Goal: Task Accomplishment & Management: Use online tool/utility

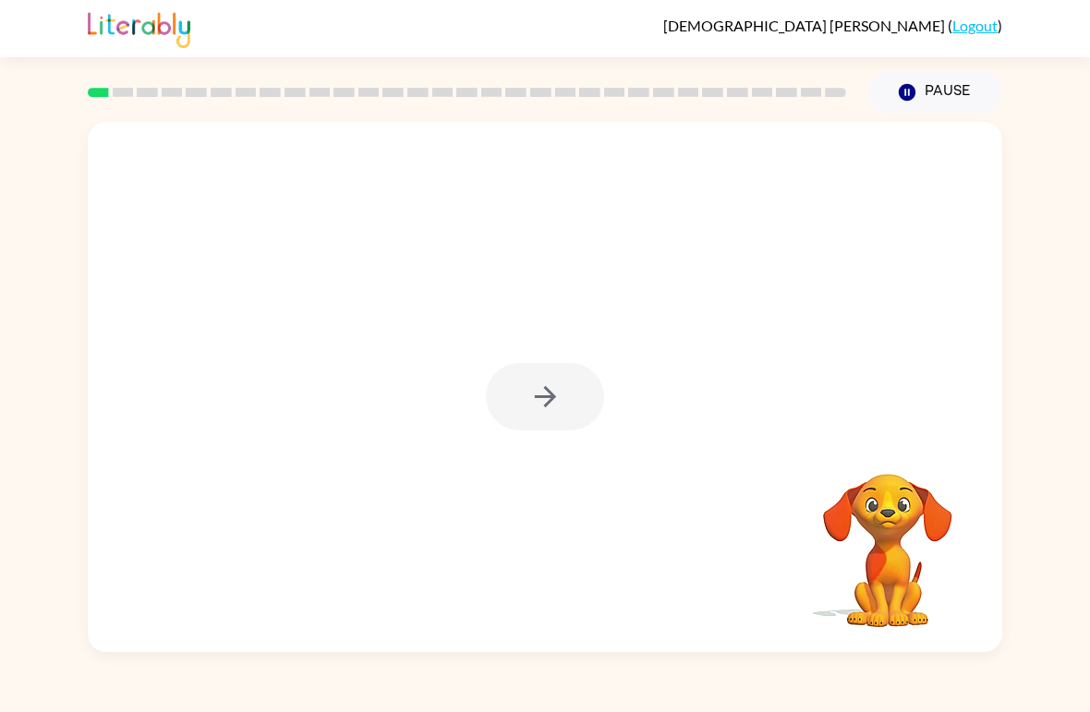
click at [120, 34] on img at bounding box center [139, 27] width 103 height 41
click at [597, 409] on button "button" at bounding box center [545, 396] width 118 height 67
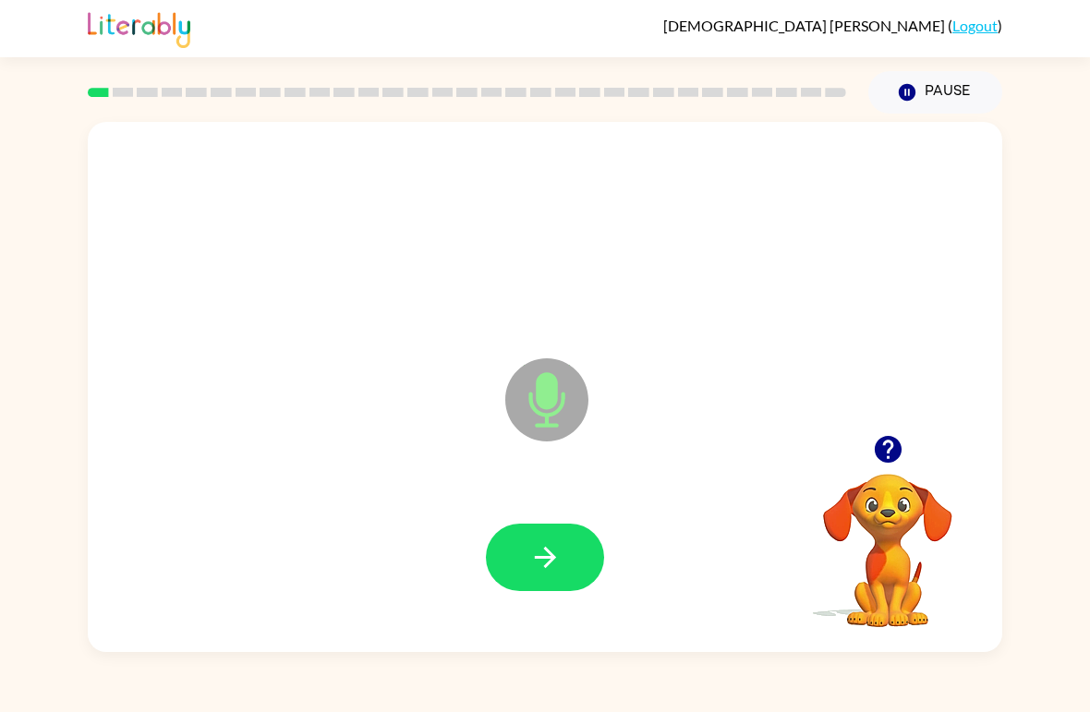
click at [567, 559] on button "button" at bounding box center [545, 557] width 118 height 67
click at [541, 542] on icon "button" at bounding box center [545, 557] width 32 height 32
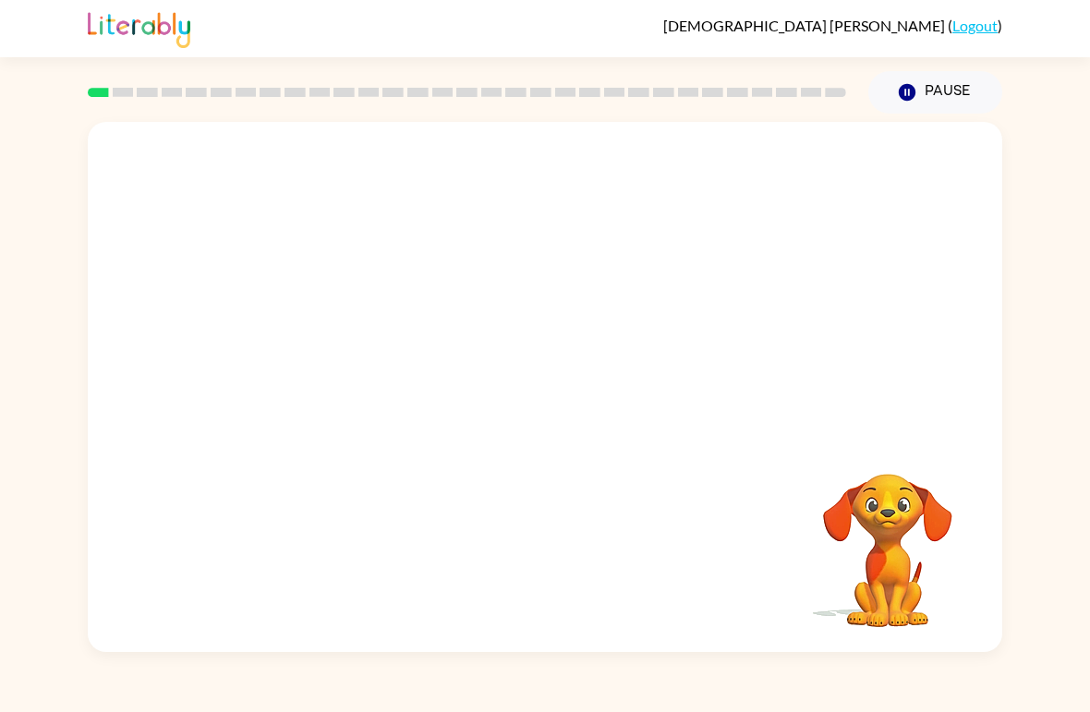
click at [623, 401] on div at bounding box center [545, 387] width 915 height 530
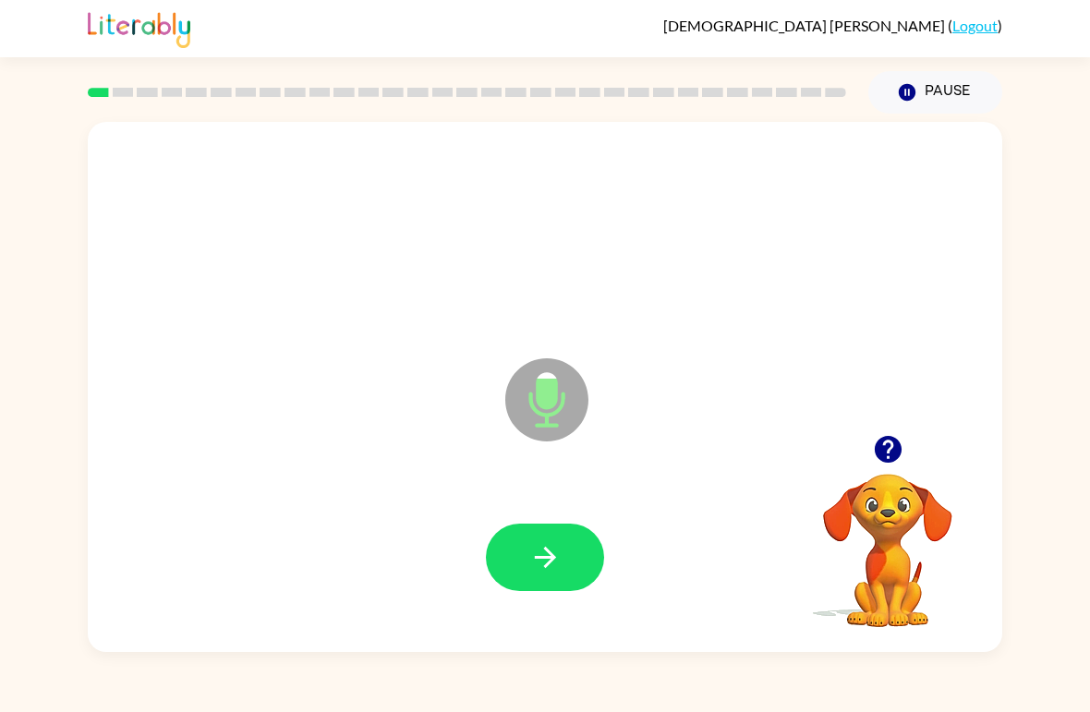
click at [568, 556] on button "button" at bounding box center [545, 557] width 118 height 67
click at [549, 577] on button "button" at bounding box center [545, 557] width 118 height 67
click at [577, 563] on button "button" at bounding box center [545, 557] width 118 height 67
click at [547, 571] on icon "button" at bounding box center [545, 557] width 32 height 32
click at [547, 542] on icon "button" at bounding box center [545, 557] width 32 height 32
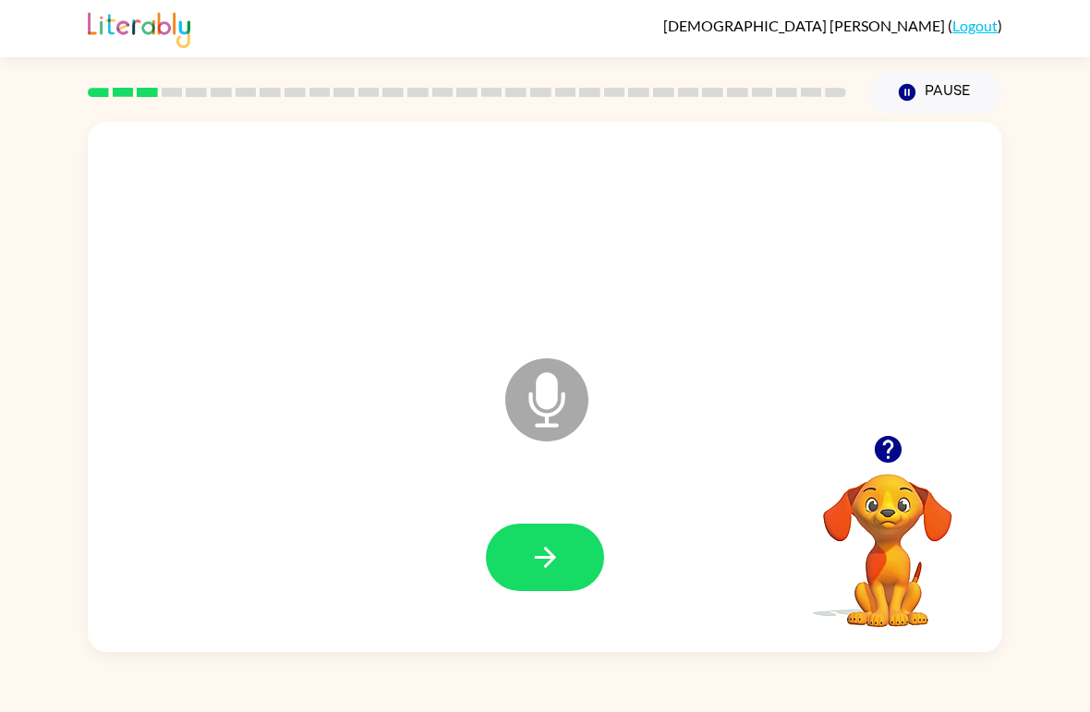
click at [525, 547] on button "button" at bounding box center [545, 557] width 118 height 67
click at [507, 549] on button "button" at bounding box center [545, 557] width 118 height 67
click at [9, 425] on div "Microphone The Microphone is here when it is your turn to talk Your browser mus…" at bounding box center [545, 383] width 1090 height 539
click at [539, 557] on icon "button" at bounding box center [545, 557] width 32 height 32
click at [530, 578] on button "button" at bounding box center [545, 557] width 118 height 67
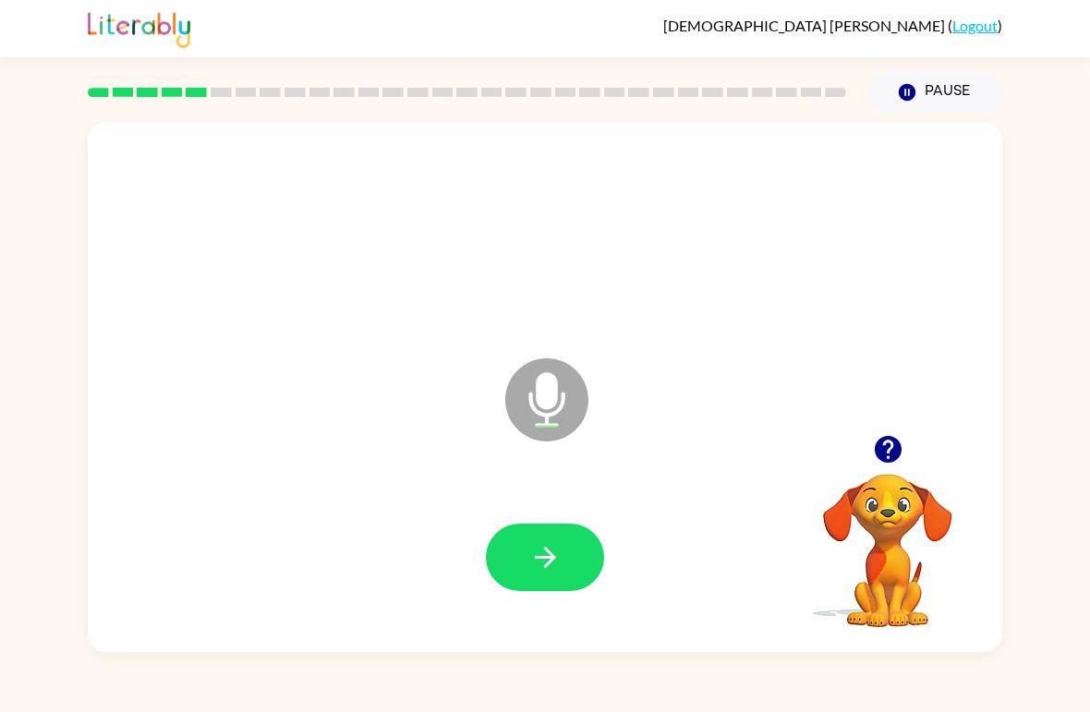
click at [565, 554] on button "button" at bounding box center [545, 557] width 118 height 67
click at [535, 562] on icon "button" at bounding box center [545, 557] width 32 height 32
click at [553, 554] on icon "button" at bounding box center [545, 557] width 32 height 32
click at [553, 551] on icon "button" at bounding box center [545, 557] width 32 height 32
click at [601, 520] on div at bounding box center [545, 558] width 878 height 152
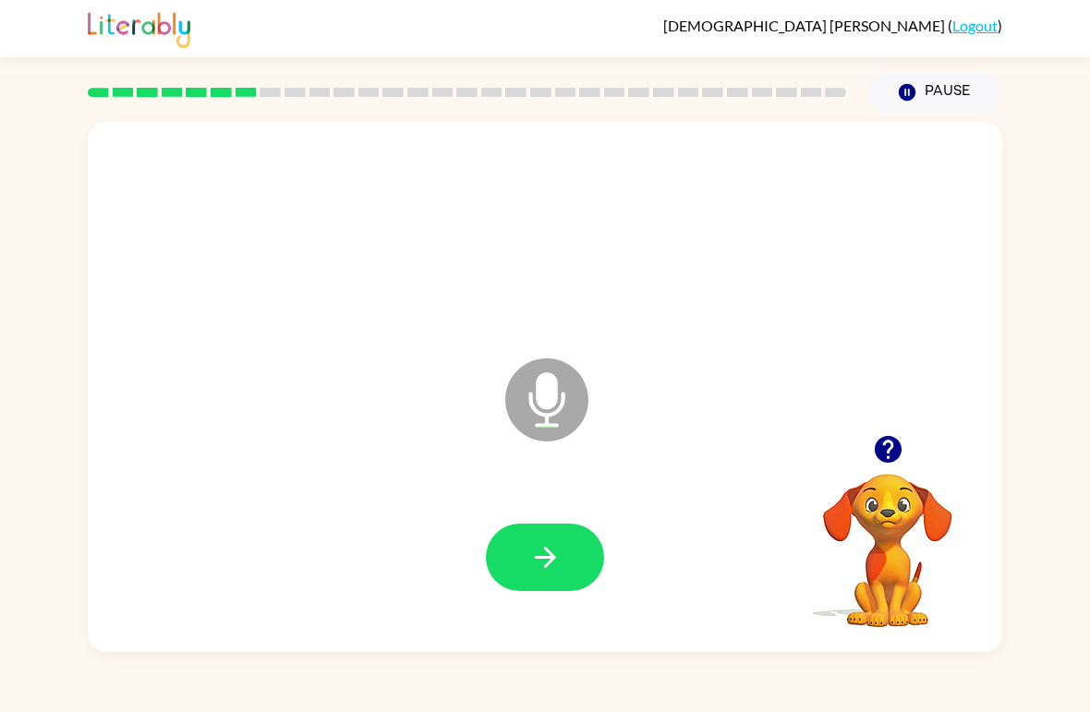
click at [545, 562] on icon "button" at bounding box center [545, 557] width 32 height 32
click at [533, 560] on icon "button" at bounding box center [545, 557] width 32 height 32
click at [541, 548] on icon "button" at bounding box center [545, 557] width 32 height 32
click at [549, 549] on icon "button" at bounding box center [545, 557] width 32 height 32
click at [541, 545] on icon "button" at bounding box center [545, 557] width 32 height 32
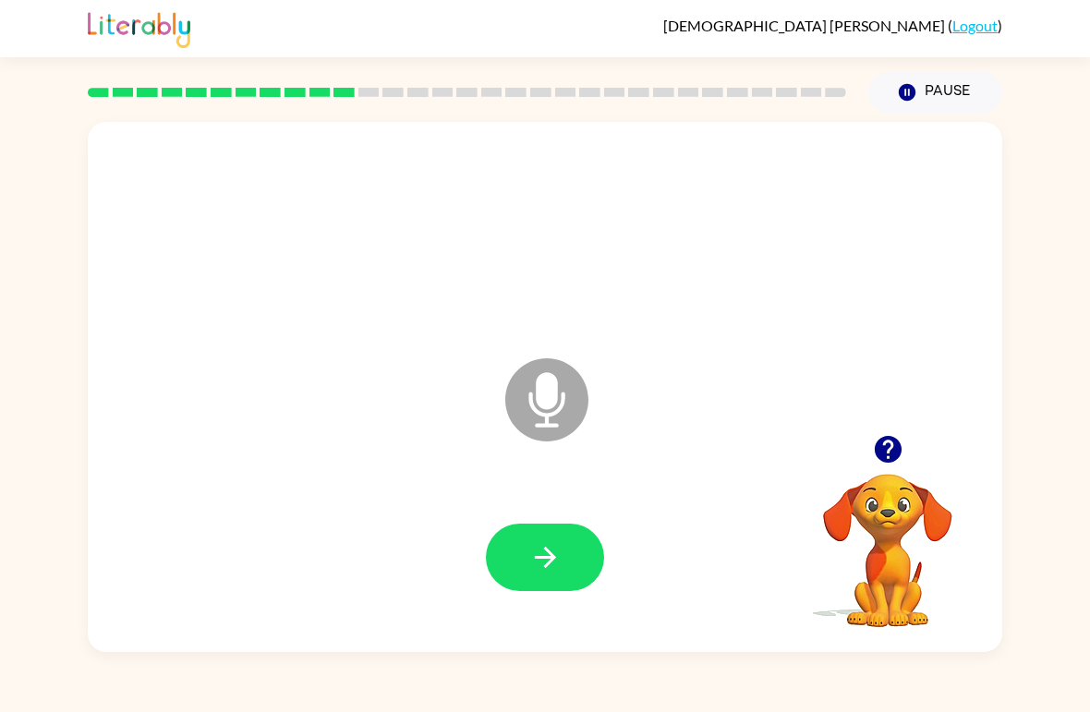
click at [538, 560] on icon "button" at bounding box center [544, 557] width 21 height 21
click at [574, 555] on button "button" at bounding box center [545, 557] width 118 height 67
click at [552, 553] on icon "button" at bounding box center [545, 557] width 32 height 32
click at [566, 570] on button "button" at bounding box center [545, 557] width 118 height 67
click at [547, 549] on icon "button" at bounding box center [545, 557] width 32 height 32
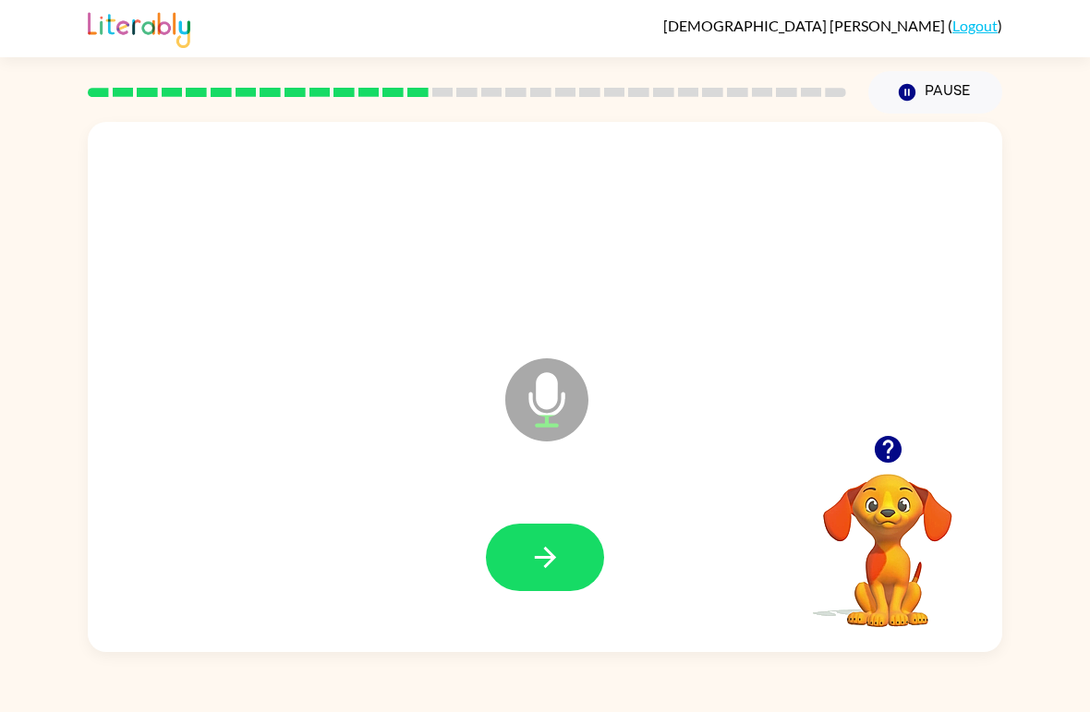
click at [526, 575] on button "button" at bounding box center [545, 557] width 118 height 67
click at [538, 555] on icon "button" at bounding box center [545, 557] width 32 height 32
click at [534, 557] on icon "button" at bounding box center [545, 557] width 32 height 32
click at [567, 557] on button "button" at bounding box center [545, 557] width 118 height 67
click at [541, 541] on button "button" at bounding box center [545, 557] width 118 height 67
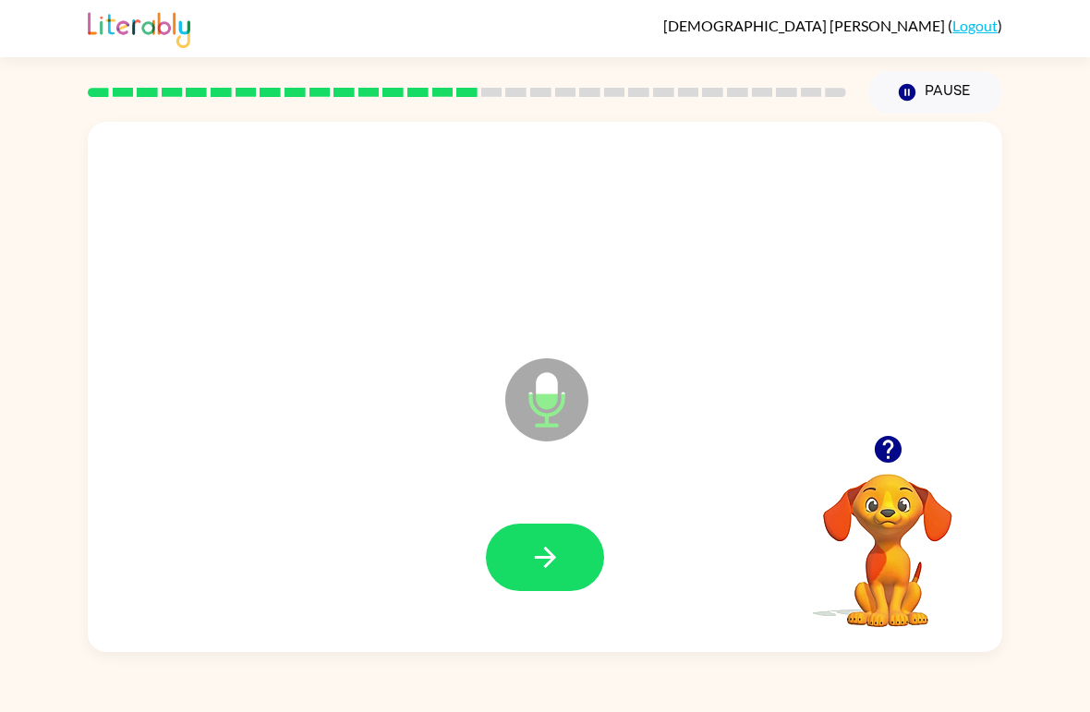
click at [541, 565] on icon "button" at bounding box center [545, 557] width 32 height 32
click at [534, 543] on icon "button" at bounding box center [545, 557] width 32 height 32
click at [907, 445] on button "button" at bounding box center [888, 449] width 47 height 47
click at [558, 551] on icon "button" at bounding box center [545, 557] width 32 height 32
click at [894, 462] on icon "button" at bounding box center [887, 449] width 27 height 27
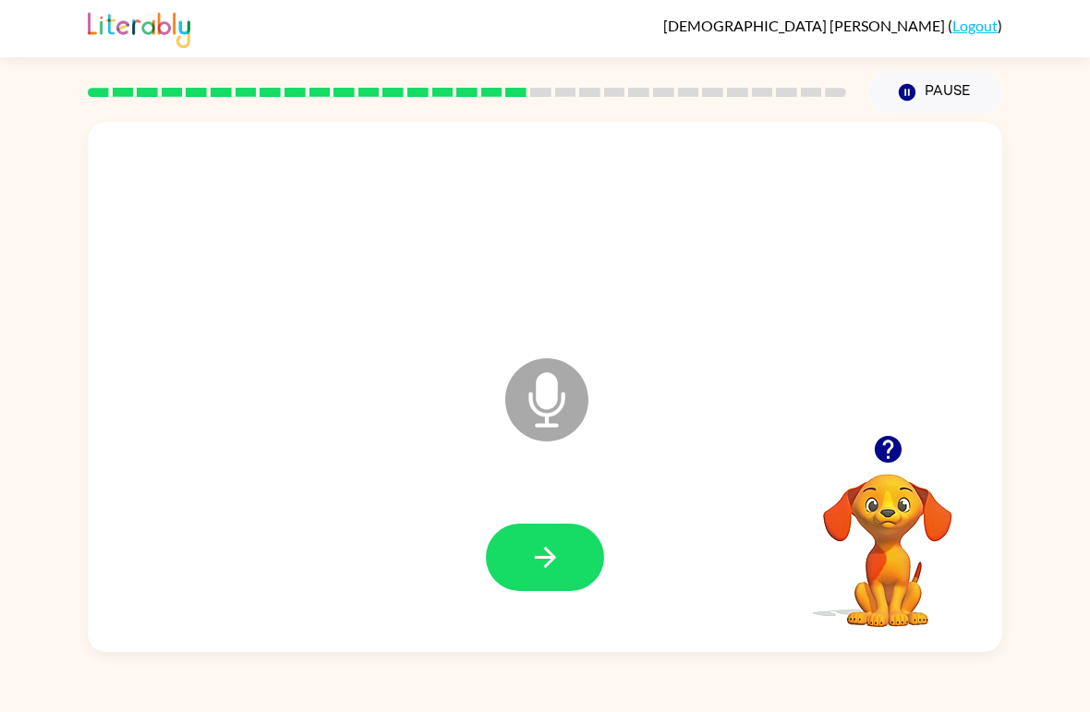
click at [569, 566] on button "button" at bounding box center [545, 557] width 118 height 67
click at [531, 553] on icon "button" at bounding box center [545, 557] width 32 height 32
click at [541, 538] on button "button" at bounding box center [545, 557] width 118 height 67
click at [551, 552] on icon "button" at bounding box center [545, 557] width 32 height 32
click at [556, 546] on icon "button" at bounding box center [545, 557] width 32 height 32
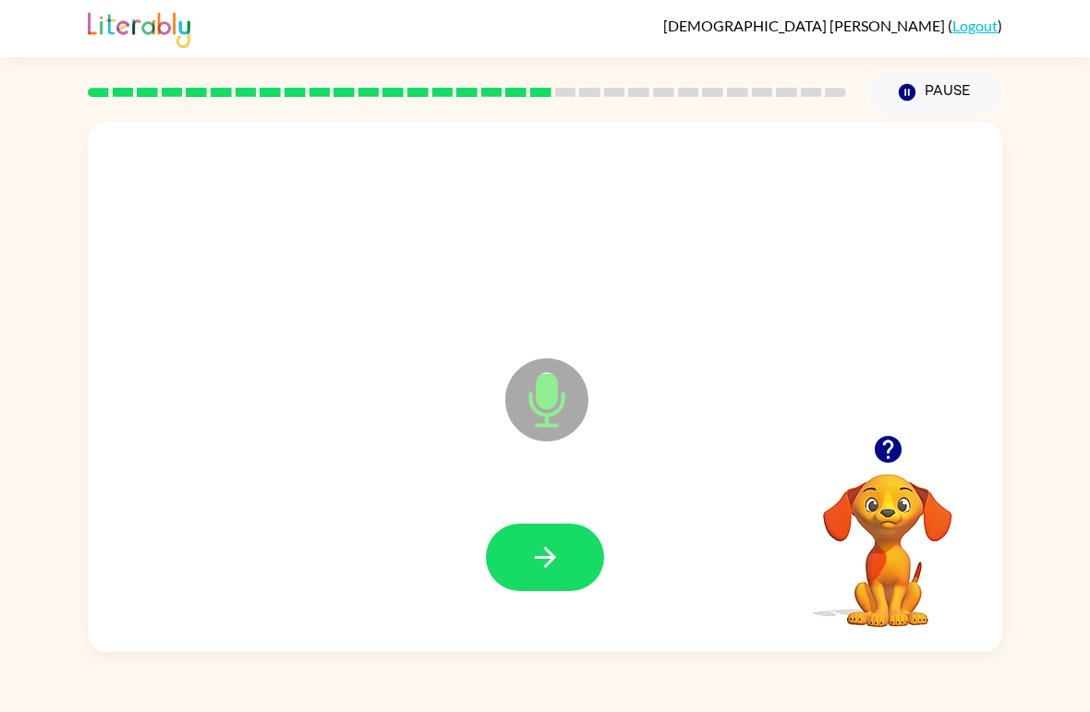
click at [525, 533] on button "button" at bounding box center [545, 557] width 118 height 67
click at [881, 433] on button "button" at bounding box center [888, 449] width 47 height 47
click at [561, 536] on button "button" at bounding box center [545, 557] width 118 height 67
click at [553, 553] on icon "button" at bounding box center [545, 557] width 32 height 32
click at [542, 561] on icon "button" at bounding box center [545, 557] width 32 height 32
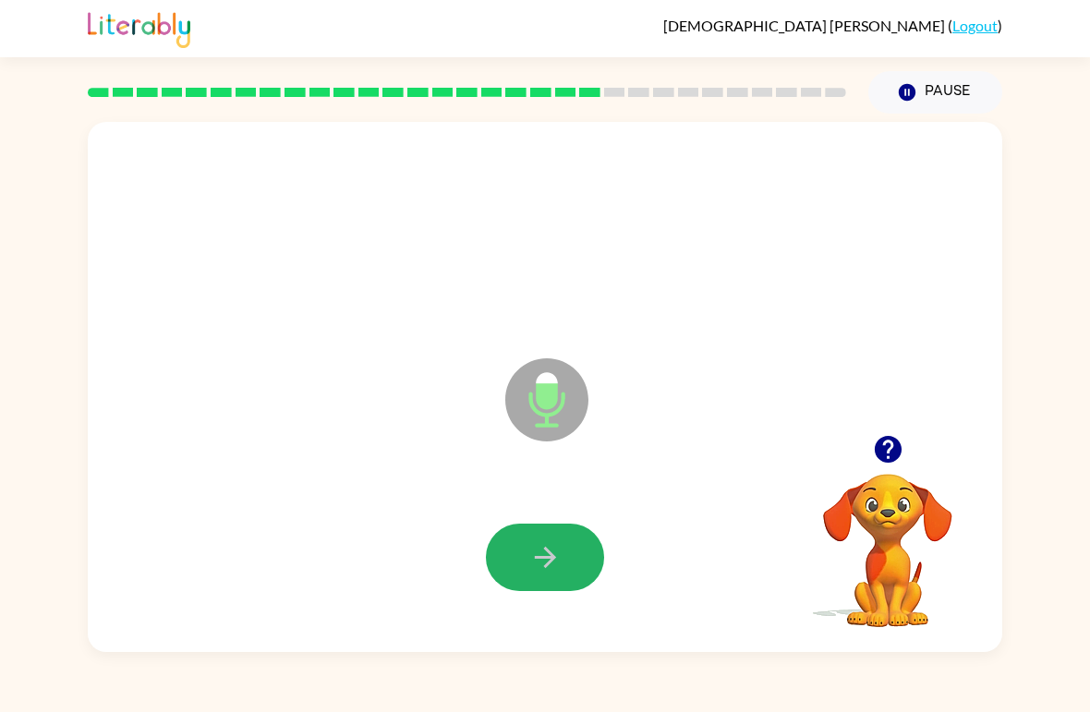
click at [553, 556] on icon "button" at bounding box center [544, 557] width 21 height 21
click at [542, 565] on icon "button" at bounding box center [545, 557] width 32 height 32
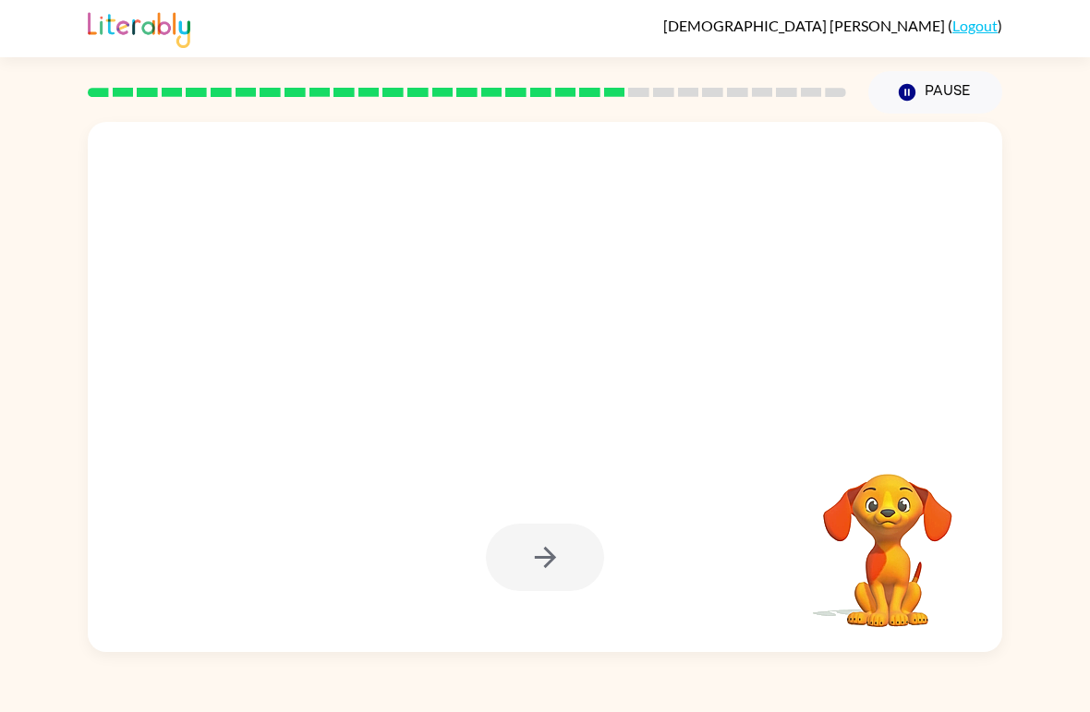
click at [536, 565] on icon "button" at bounding box center [545, 557] width 32 height 32
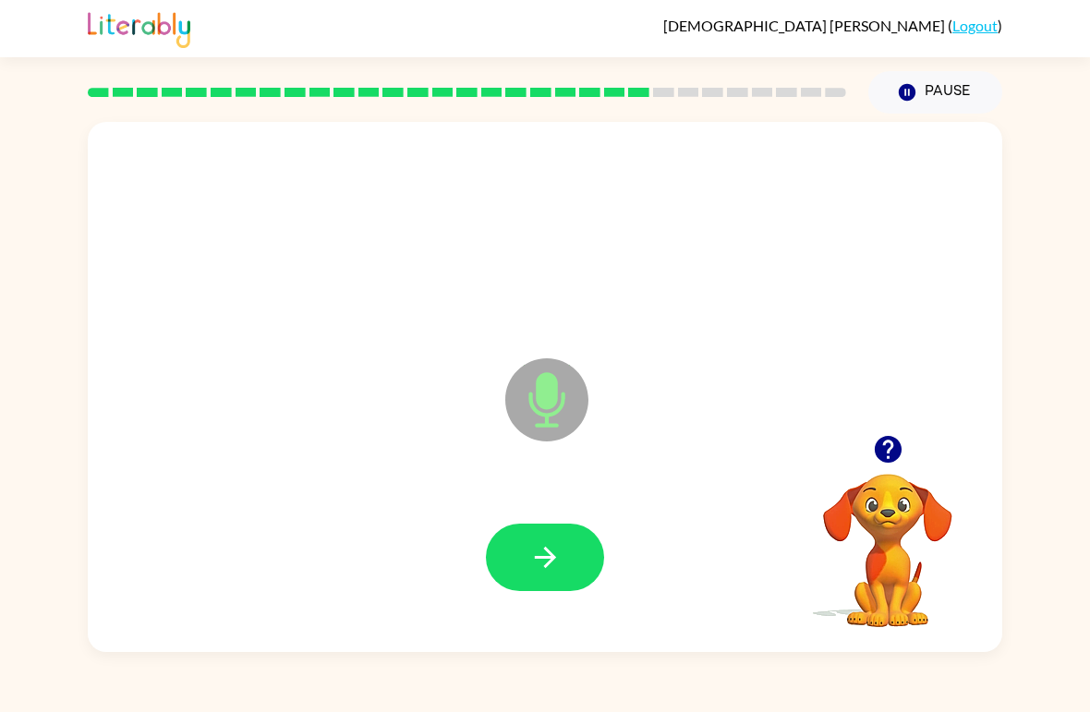
click at [536, 561] on icon "button" at bounding box center [545, 557] width 32 height 32
click at [582, 561] on button "button" at bounding box center [545, 557] width 118 height 67
click at [561, 565] on icon "button" at bounding box center [545, 557] width 32 height 32
click at [549, 528] on button "button" at bounding box center [545, 557] width 118 height 67
click at [562, 546] on button "button" at bounding box center [545, 557] width 118 height 67
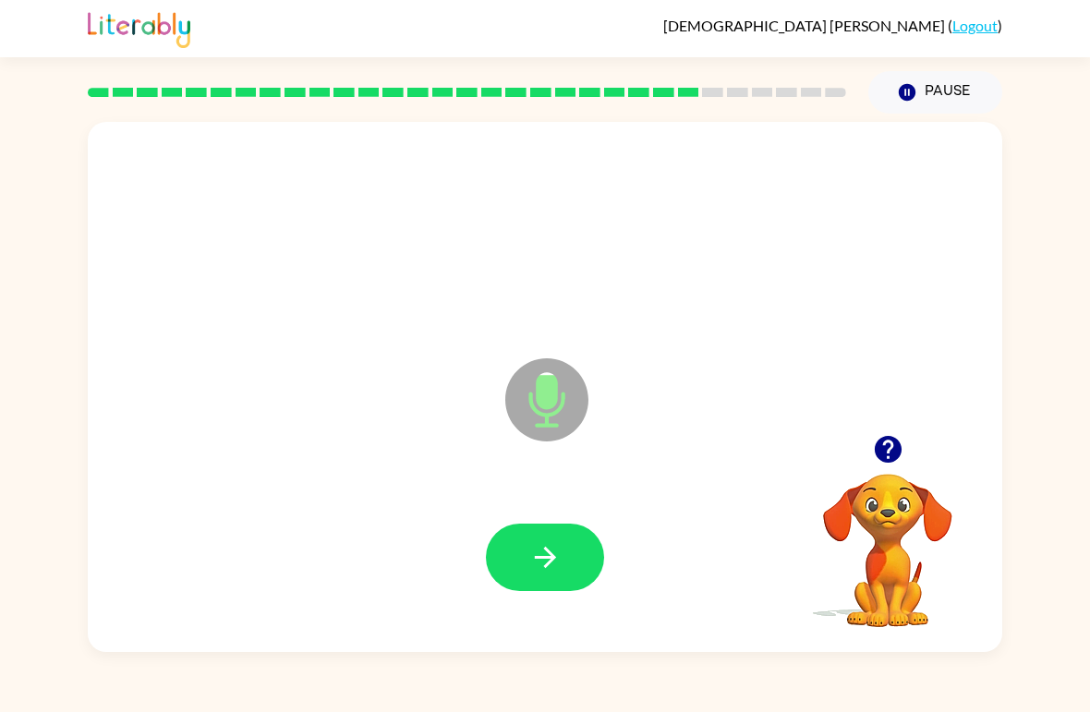
click at [544, 533] on button "button" at bounding box center [545, 557] width 118 height 67
click at [550, 558] on icon "button" at bounding box center [544, 557] width 21 height 21
click at [545, 568] on icon "button" at bounding box center [544, 557] width 21 height 21
click at [543, 567] on icon "button" at bounding box center [545, 557] width 32 height 32
click at [541, 547] on icon "button" at bounding box center [545, 557] width 32 height 32
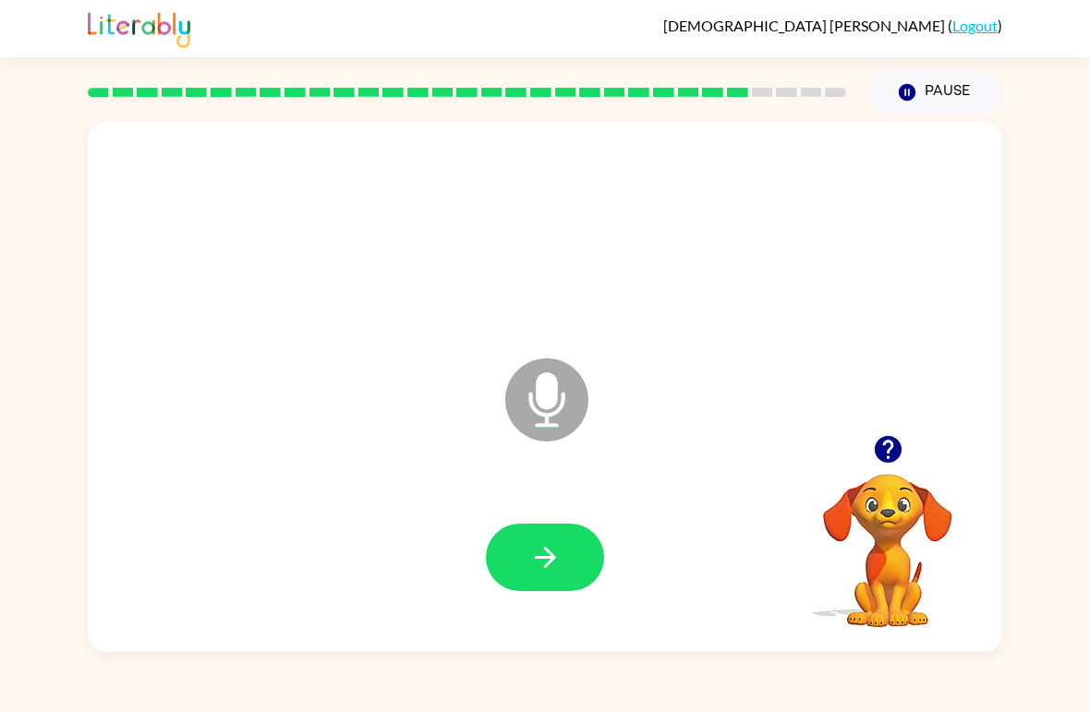
click at [575, 549] on button "button" at bounding box center [545, 557] width 118 height 67
click at [547, 550] on icon "button" at bounding box center [544, 557] width 21 height 21
click at [553, 554] on icon "button" at bounding box center [545, 557] width 32 height 32
click at [809, 443] on div at bounding box center [888, 449] width 185 height 47
click at [852, 436] on div at bounding box center [888, 449] width 185 height 47
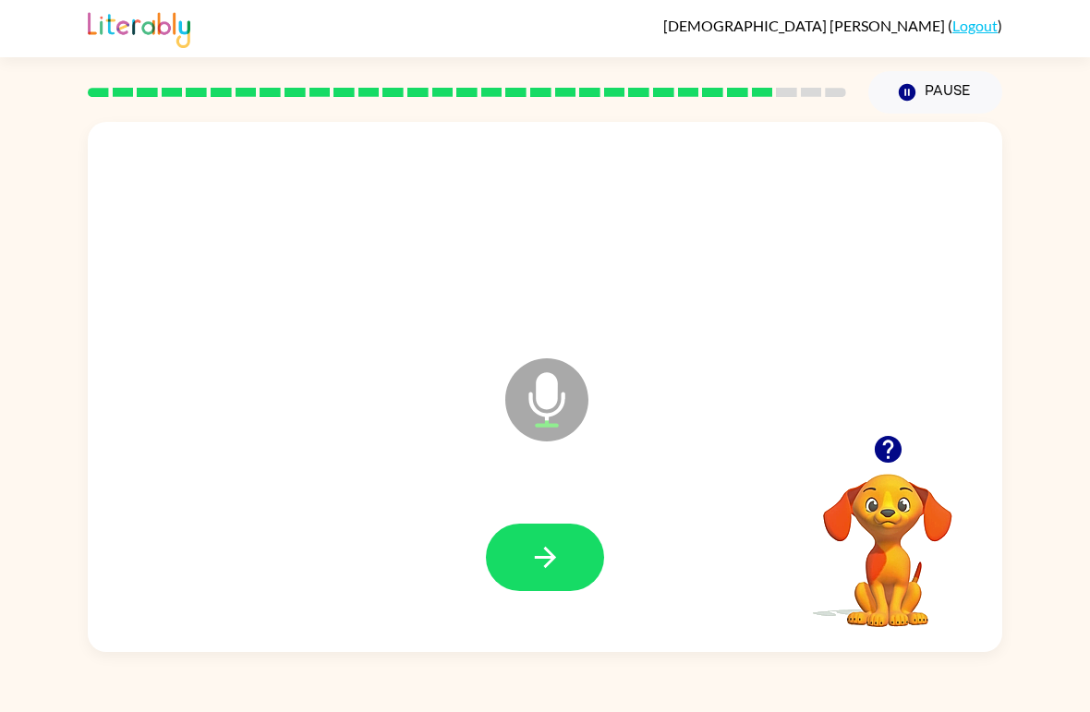
click at [911, 425] on div "Microphone The Microphone is here when it is your turn to talk" at bounding box center [545, 387] width 915 height 530
click at [874, 440] on icon "button" at bounding box center [888, 449] width 32 height 32
click at [866, 123] on div "Microphone The Microphone is here when it is your turn to talk" at bounding box center [545, 387] width 915 height 530
click at [908, 96] on icon "Pause" at bounding box center [907, 92] width 20 height 20
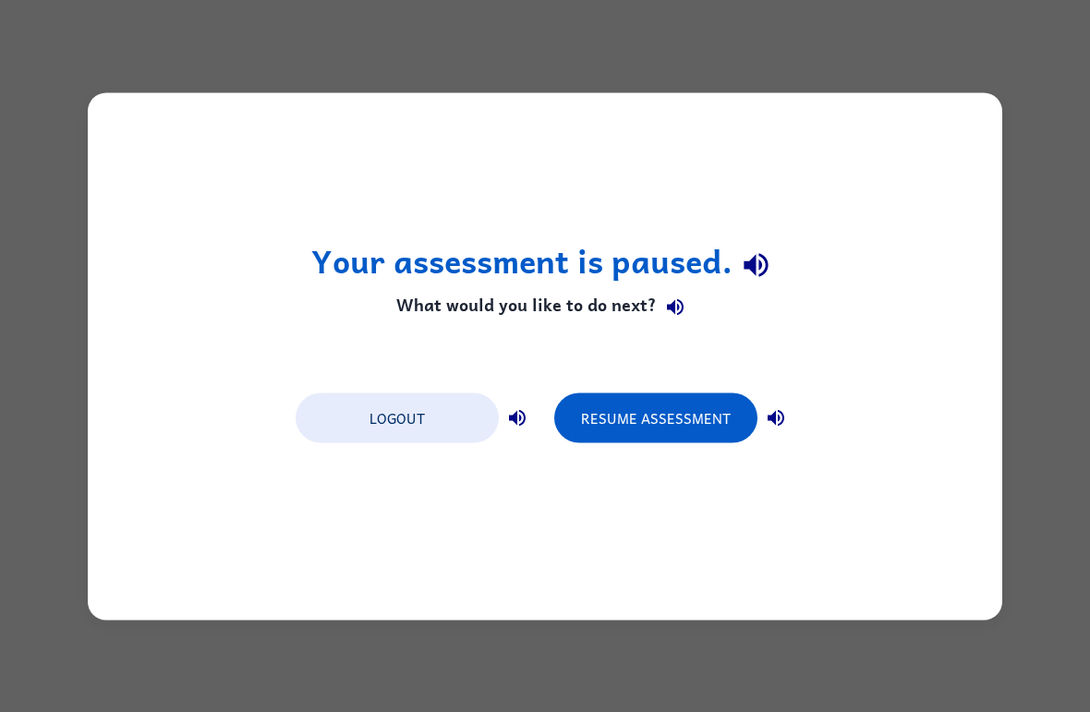
click at [869, 361] on div "Your assessment is paused. What would you like to do next? Logout Resume Assess…" at bounding box center [545, 356] width 915 height 528
click at [869, 360] on div "Your assessment is paused. What would you like to do next? Logout Resume Assess…" at bounding box center [545, 356] width 915 height 528
click at [897, 309] on div "Your assessment is paused. What would you like to do next? Logout Resume Assess…" at bounding box center [545, 356] width 915 height 528
click at [673, 408] on button "Resume Assessment" at bounding box center [655, 418] width 203 height 50
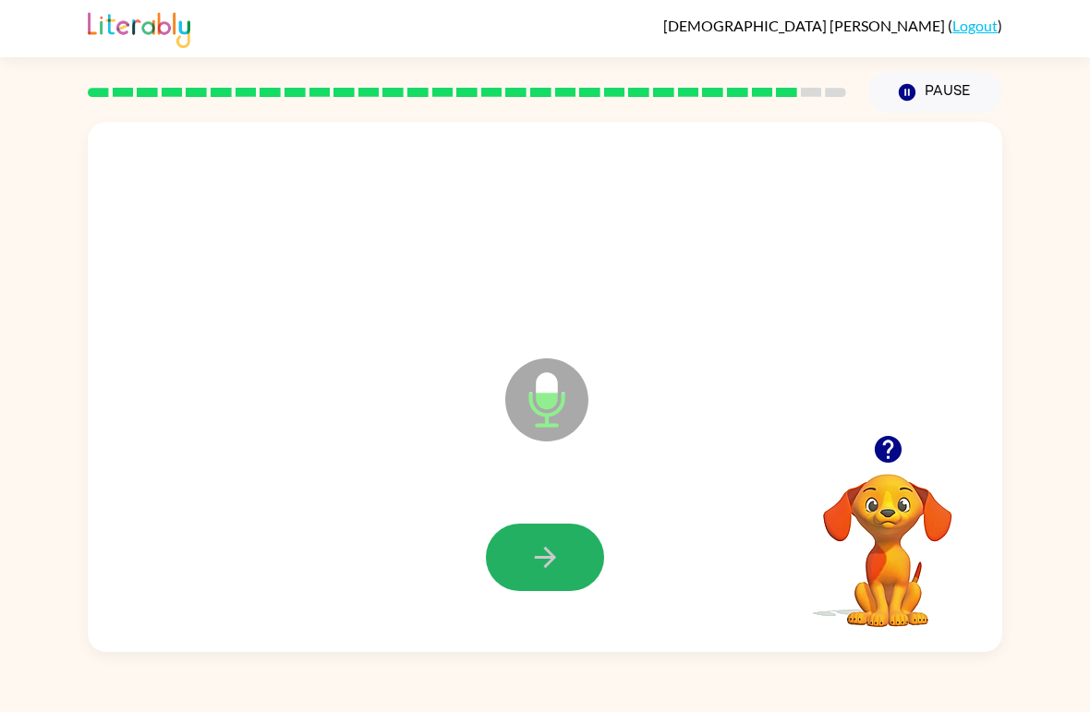
click at [530, 576] on button "button" at bounding box center [545, 557] width 118 height 67
click at [572, 587] on button "button" at bounding box center [545, 557] width 118 height 67
click at [565, 541] on button "button" at bounding box center [545, 557] width 118 height 67
click at [543, 553] on icon "button" at bounding box center [545, 557] width 32 height 32
click at [542, 549] on icon "button" at bounding box center [545, 557] width 32 height 32
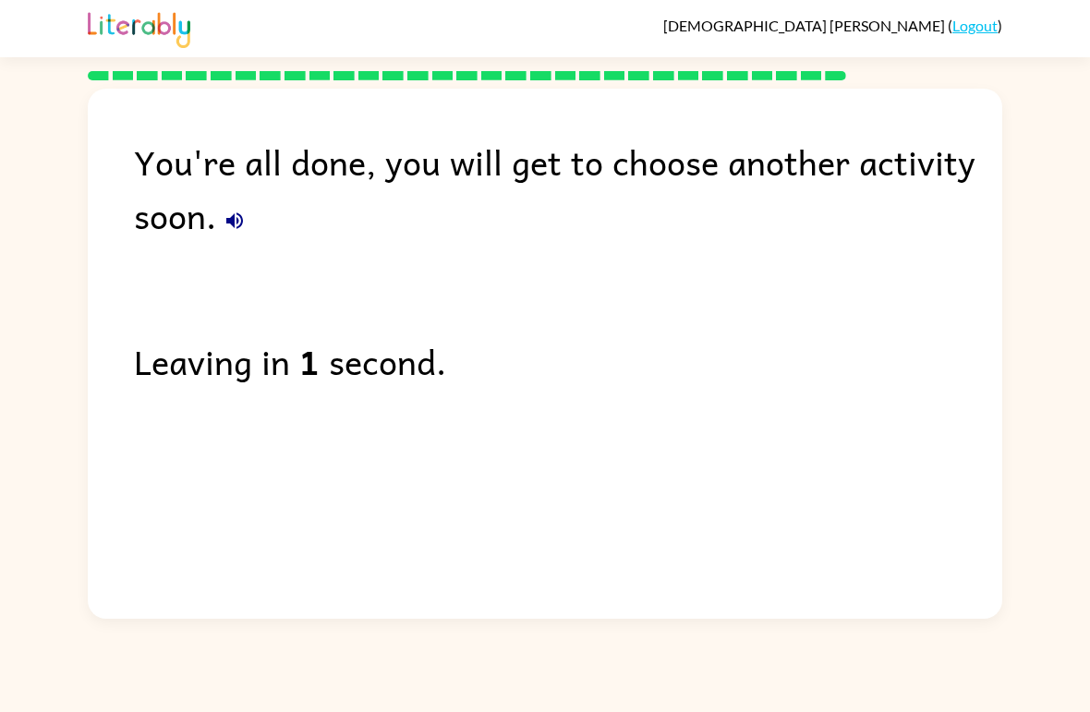
click at [617, 509] on div "You're all done, you will get to choose another activity soon. Leaving in 1 sec…" at bounding box center [545, 349] width 915 height 521
